Goal: Information Seeking & Learning: Learn about a topic

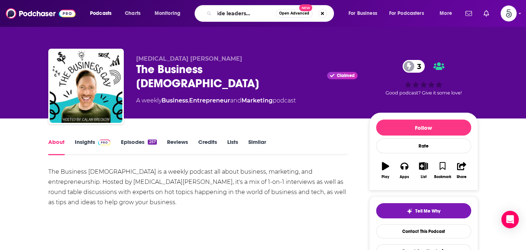
type input "Rising tide leadership podcast"
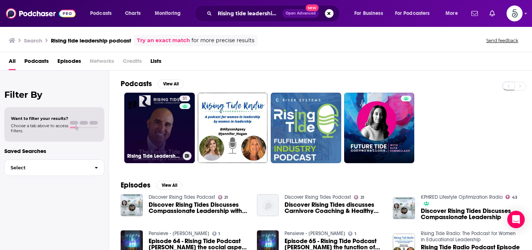
click at [161, 120] on link "31 Rising Tide Leadership Podcast" at bounding box center [159, 128] width 70 height 70
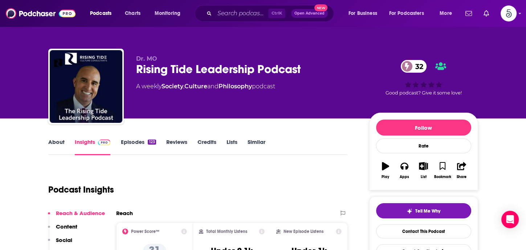
click at [55, 142] on link "About" at bounding box center [56, 146] width 16 height 17
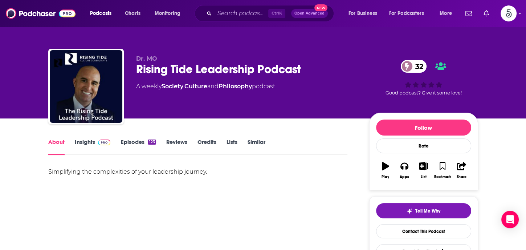
click at [137, 141] on link "Episodes 123" at bounding box center [138, 146] width 35 height 17
